Goal: Task Accomplishment & Management: Use online tool/utility

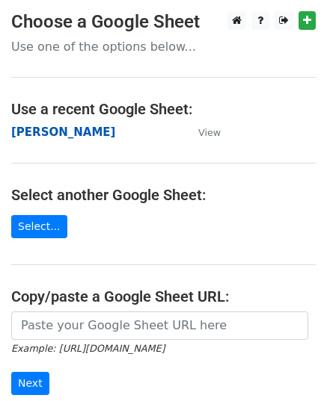
click at [21, 131] on strong "[PERSON_NAME]" at bounding box center [63, 132] width 104 height 13
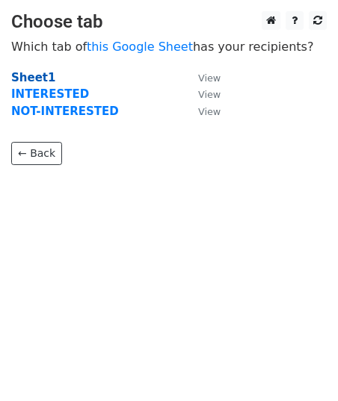
click at [34, 76] on strong "Sheet1" at bounding box center [33, 77] width 44 height 13
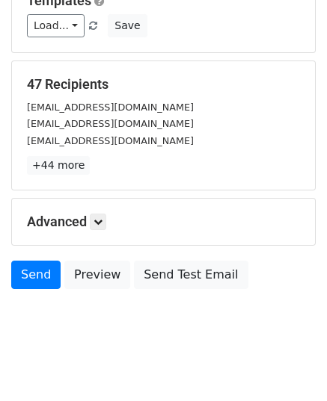
scroll to position [176, 0]
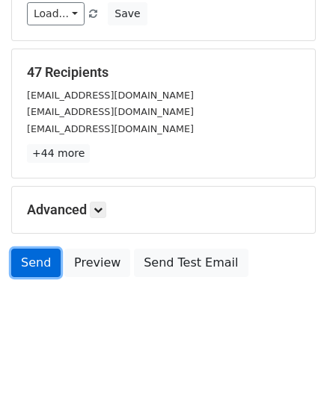
click at [27, 264] on link "Send" at bounding box center [35, 263] width 49 height 28
